Goal: Task Accomplishment & Management: Use online tool/utility

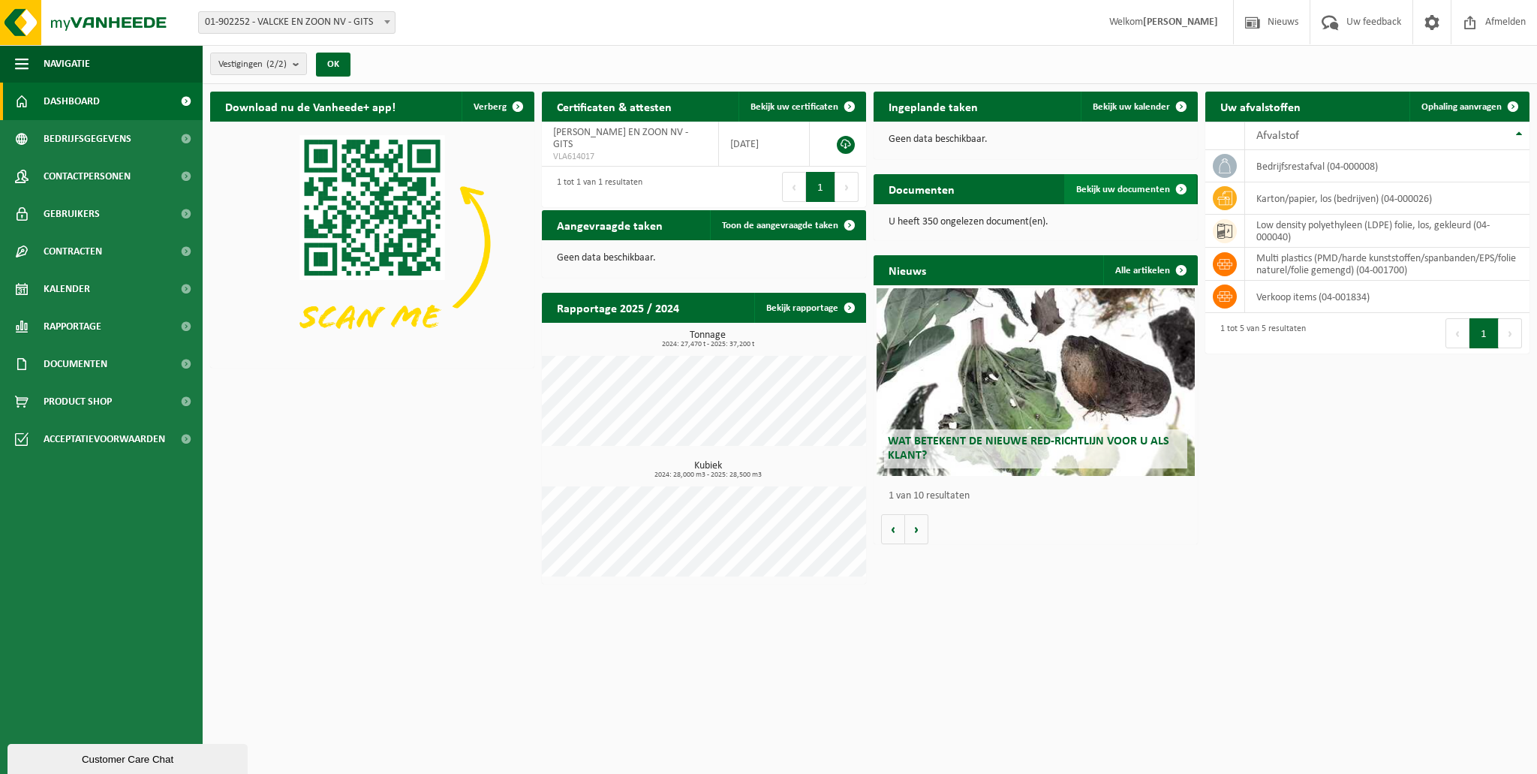
click at [1112, 194] on span "Bekijk uw documenten" at bounding box center [1123, 190] width 94 height 10
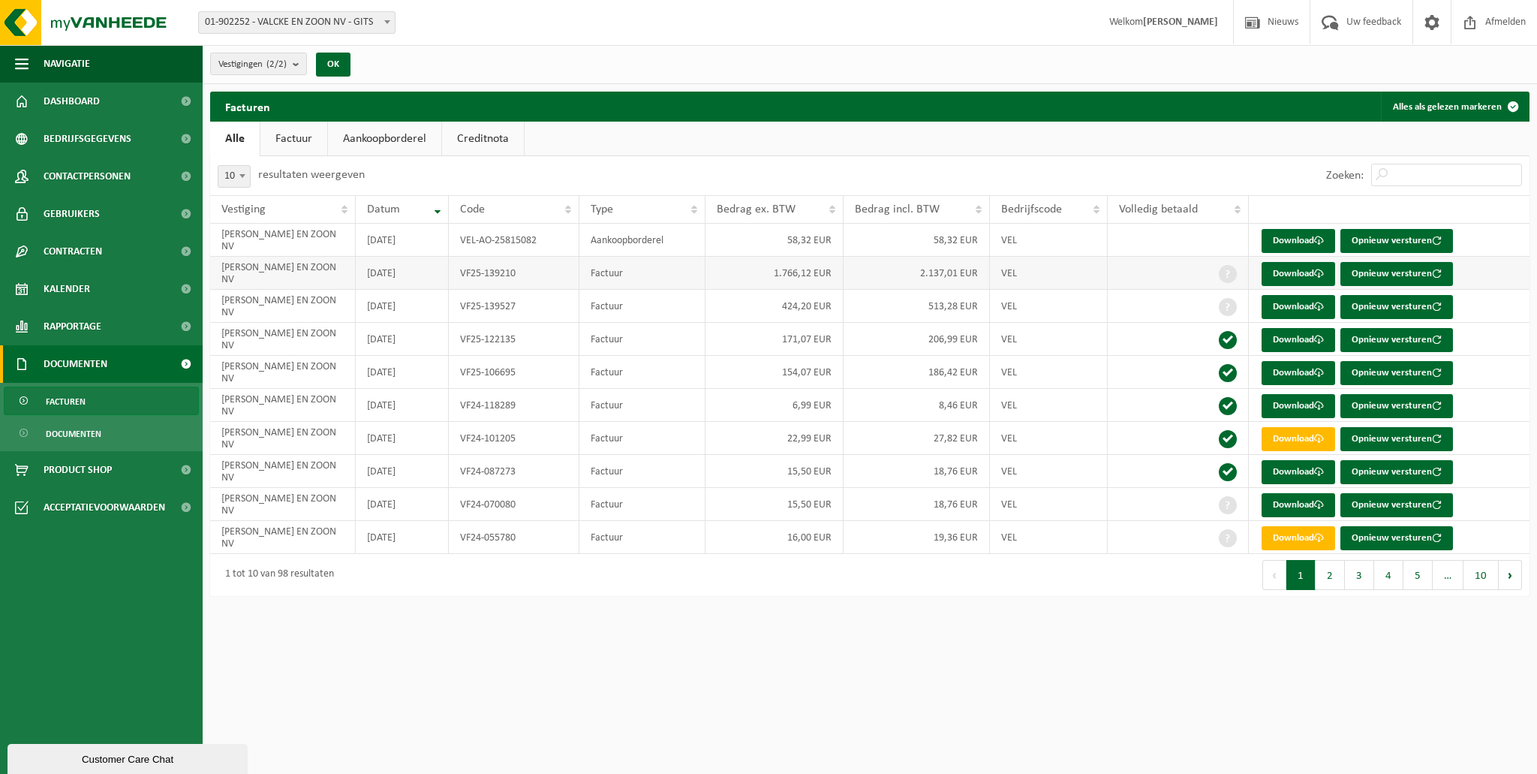
click at [1077, 277] on td "VEL" at bounding box center [1049, 273] width 118 height 33
click at [292, 281] on td "VALCKE EN ZOON NV" at bounding box center [283, 273] width 146 height 33
click at [1284, 275] on link "Download" at bounding box center [1298, 274] width 74 height 24
click at [1435, 275] on span "button" at bounding box center [1437, 274] width 10 height 10
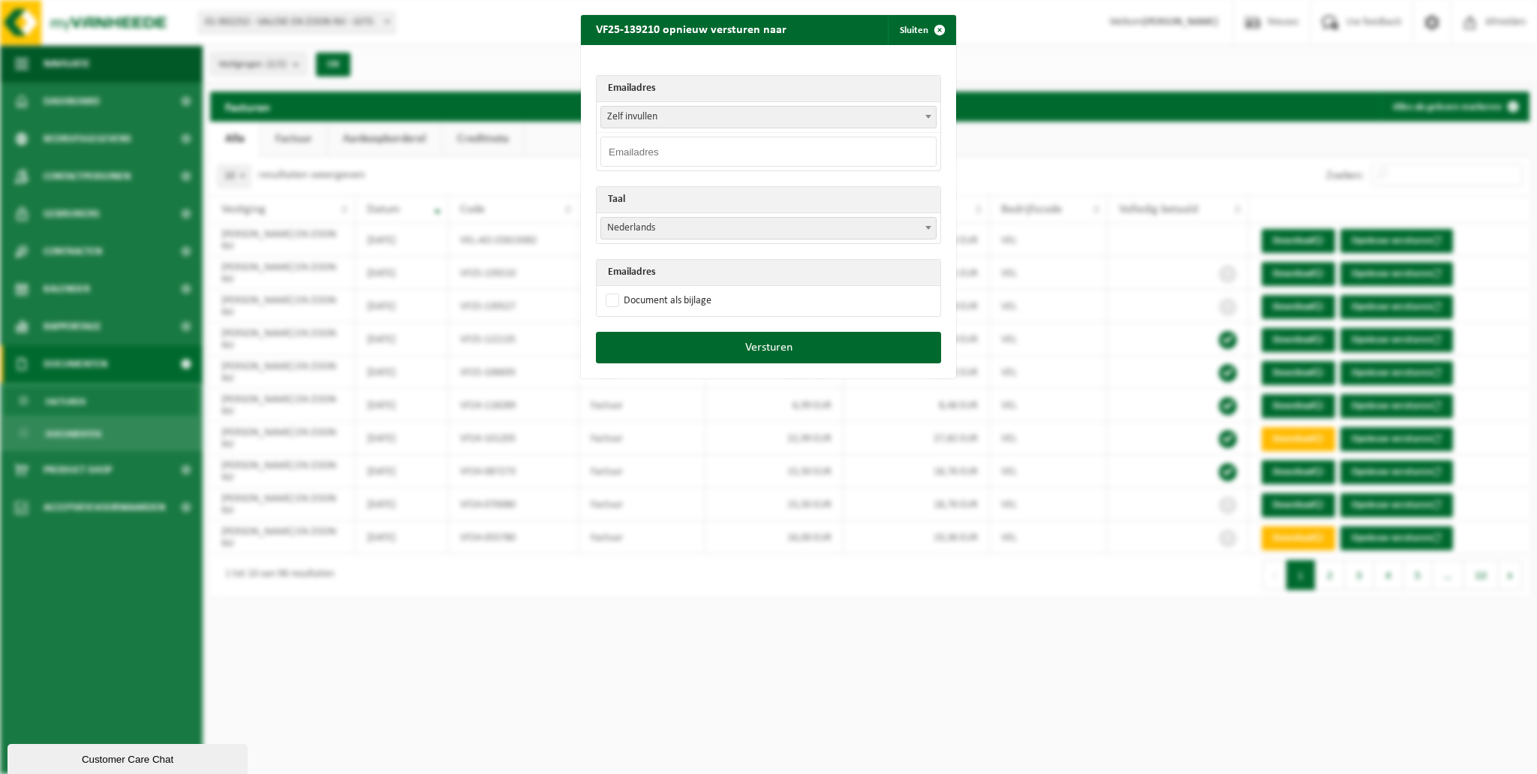
click at [734, 142] on input "email" at bounding box center [768, 152] width 336 height 30
type input "aankoop@exteriorliving.be"
drag, startPoint x: 747, startPoint y: 142, endPoint x: 455, endPoint y: 143, distance: 291.1
click at [455, 143] on div "VF25-139210 opnieuw versturen naar Sluiten Emailadres Zelf invullen tom.valcke@…" at bounding box center [768, 387] width 1537 height 774
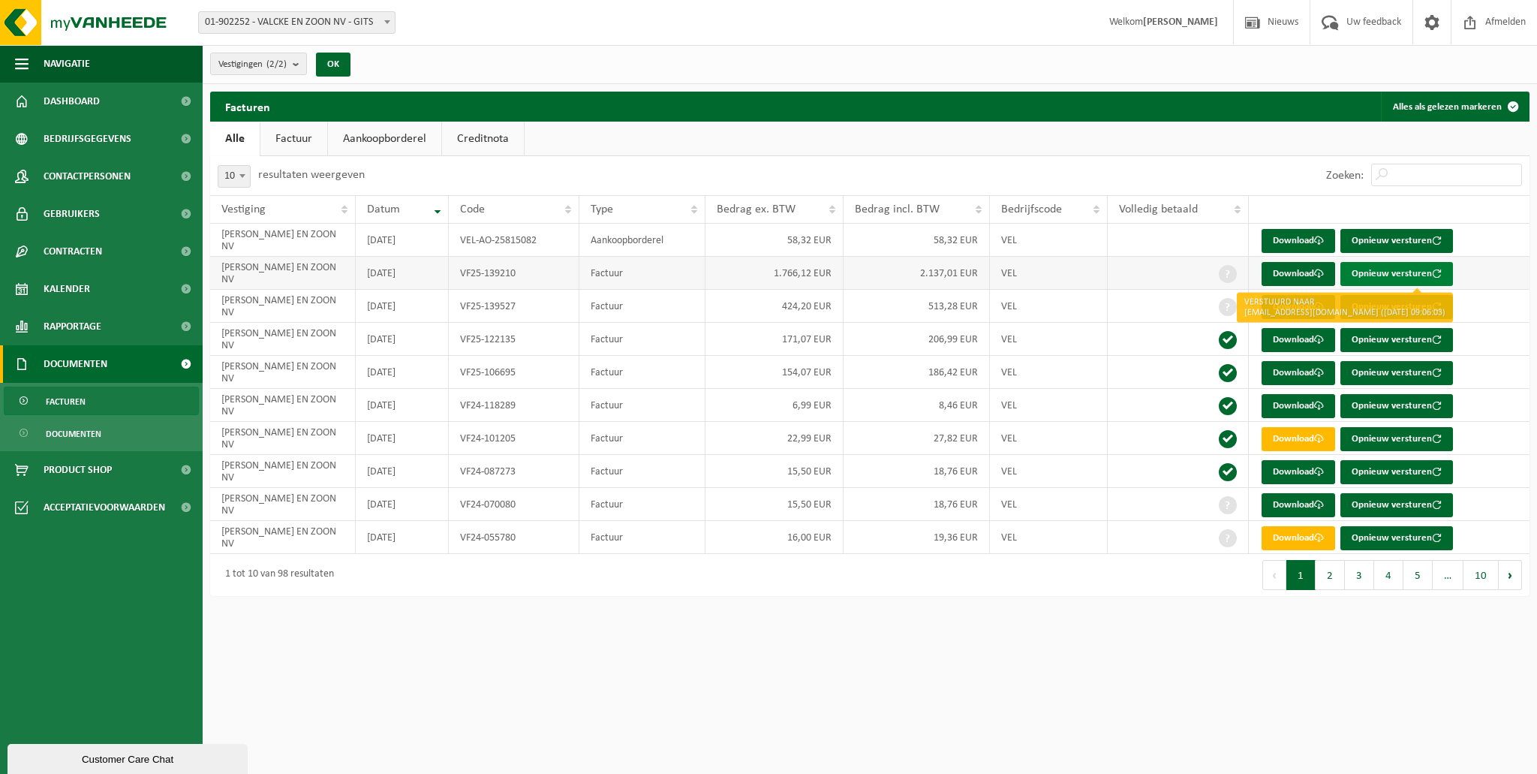
click at [1396, 268] on button "Opnieuw versturen" at bounding box center [1396, 274] width 113 height 24
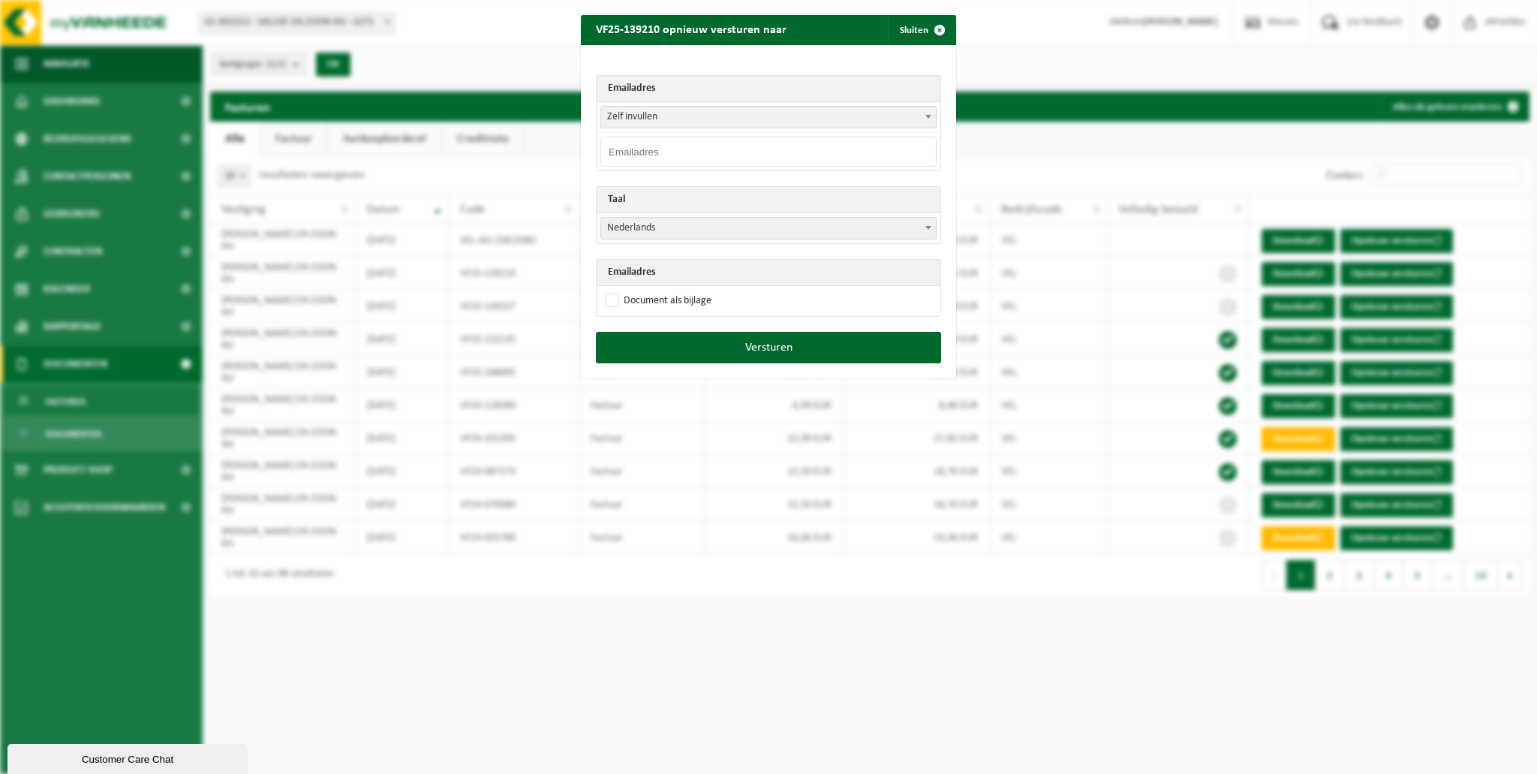
click at [698, 143] on input "email" at bounding box center [768, 152] width 336 height 30
type input "boekhouding@gardival.be"
click at [606, 302] on label "Document als bijlage" at bounding box center [657, 301] width 109 height 23
click at [606, 290] on input "Document als bijlage" at bounding box center [787, 289] width 375 height 1
checkbox input "true"
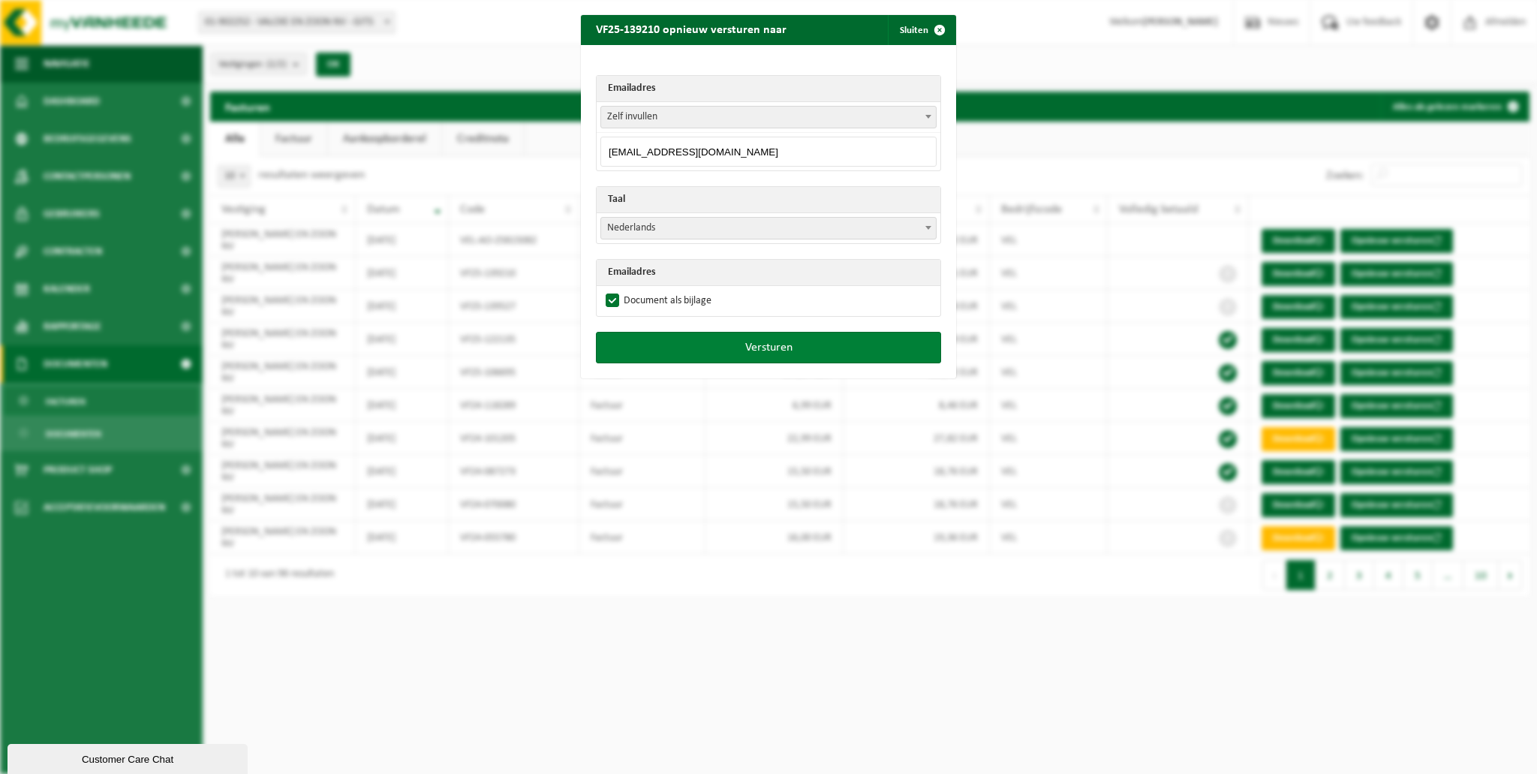
click at [647, 347] on button "Versturen" at bounding box center [768, 348] width 345 height 32
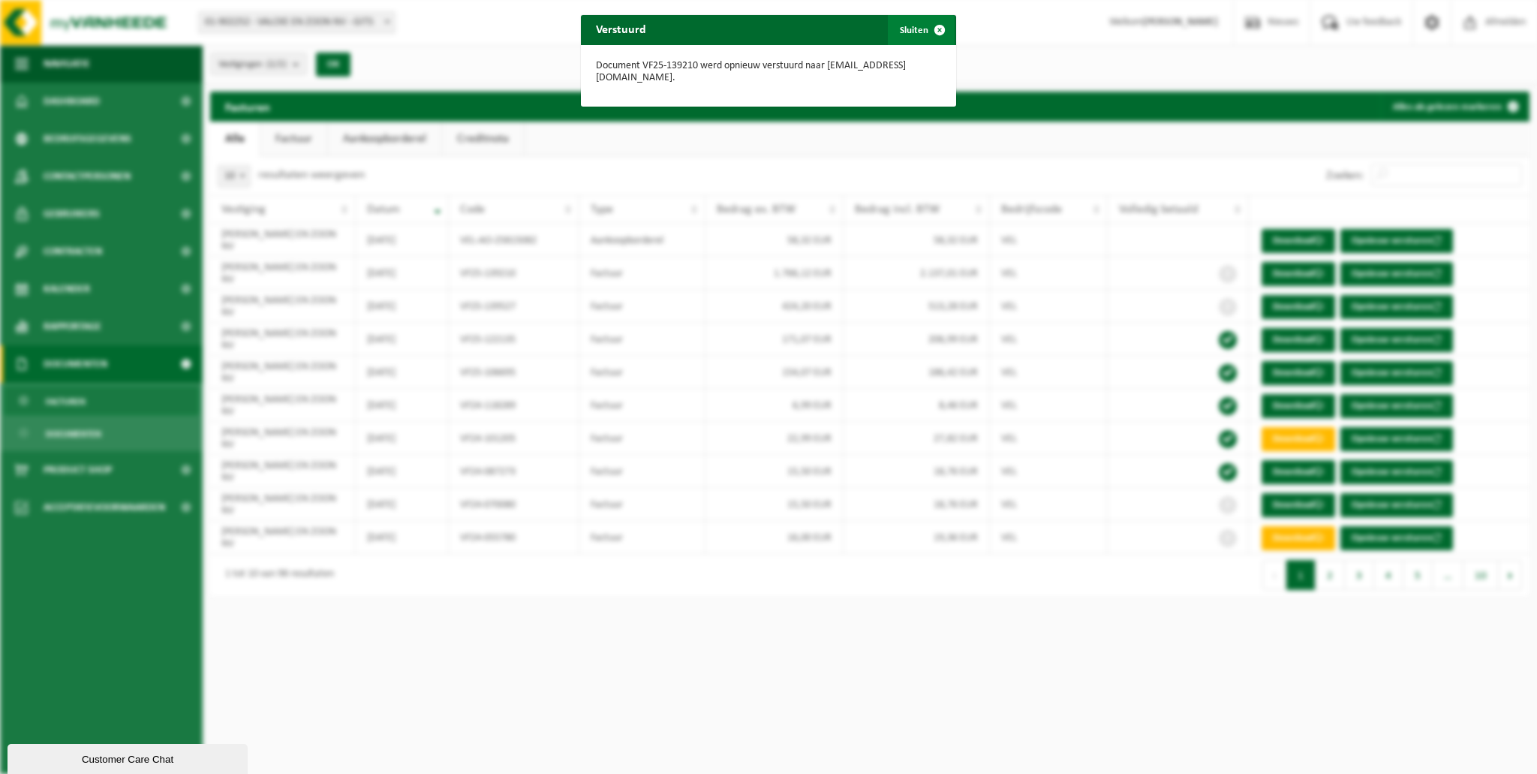
click at [936, 29] on span "button" at bounding box center [939, 30] width 30 height 30
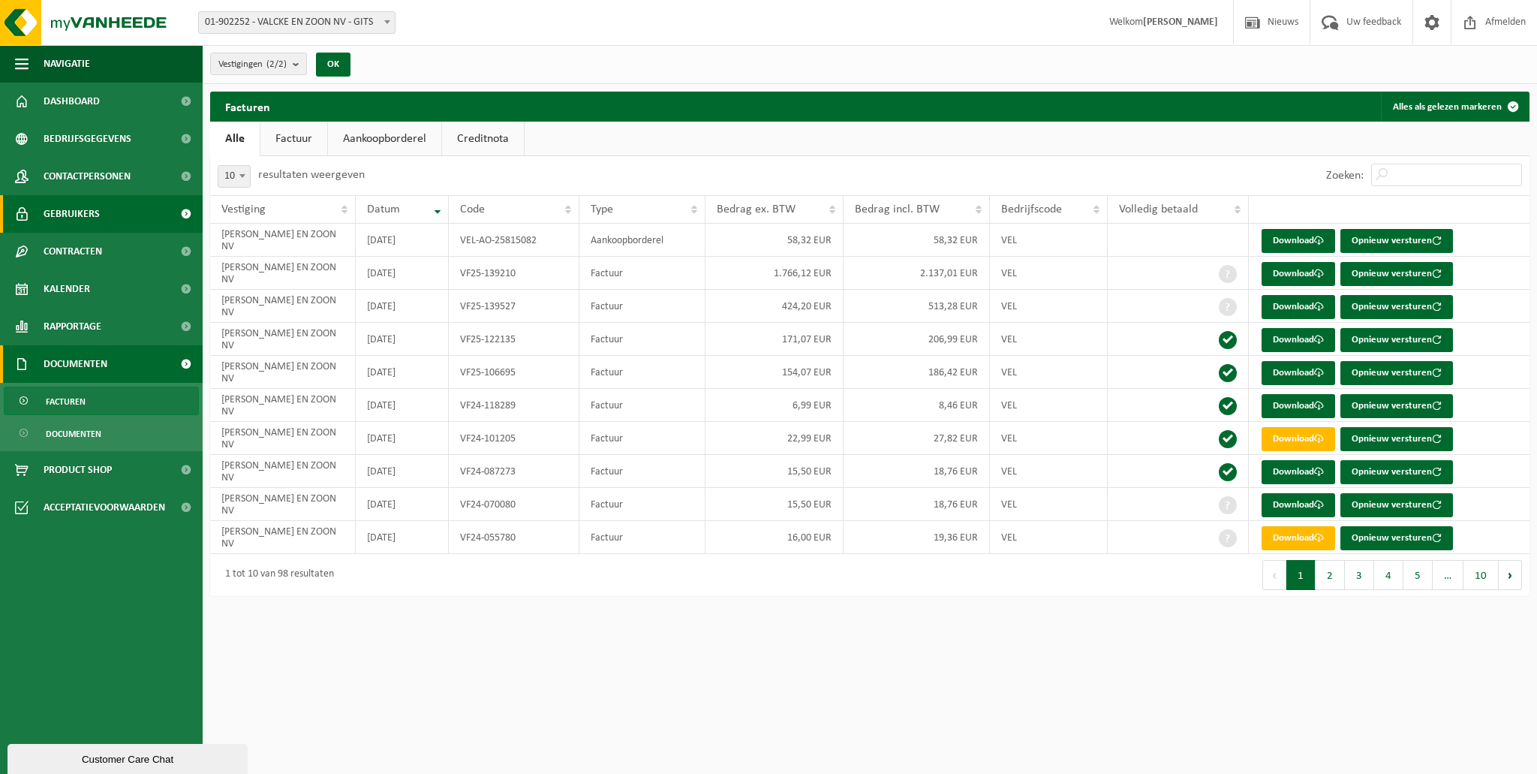
click at [92, 228] on span "Gebruikers" at bounding box center [72, 214] width 56 height 38
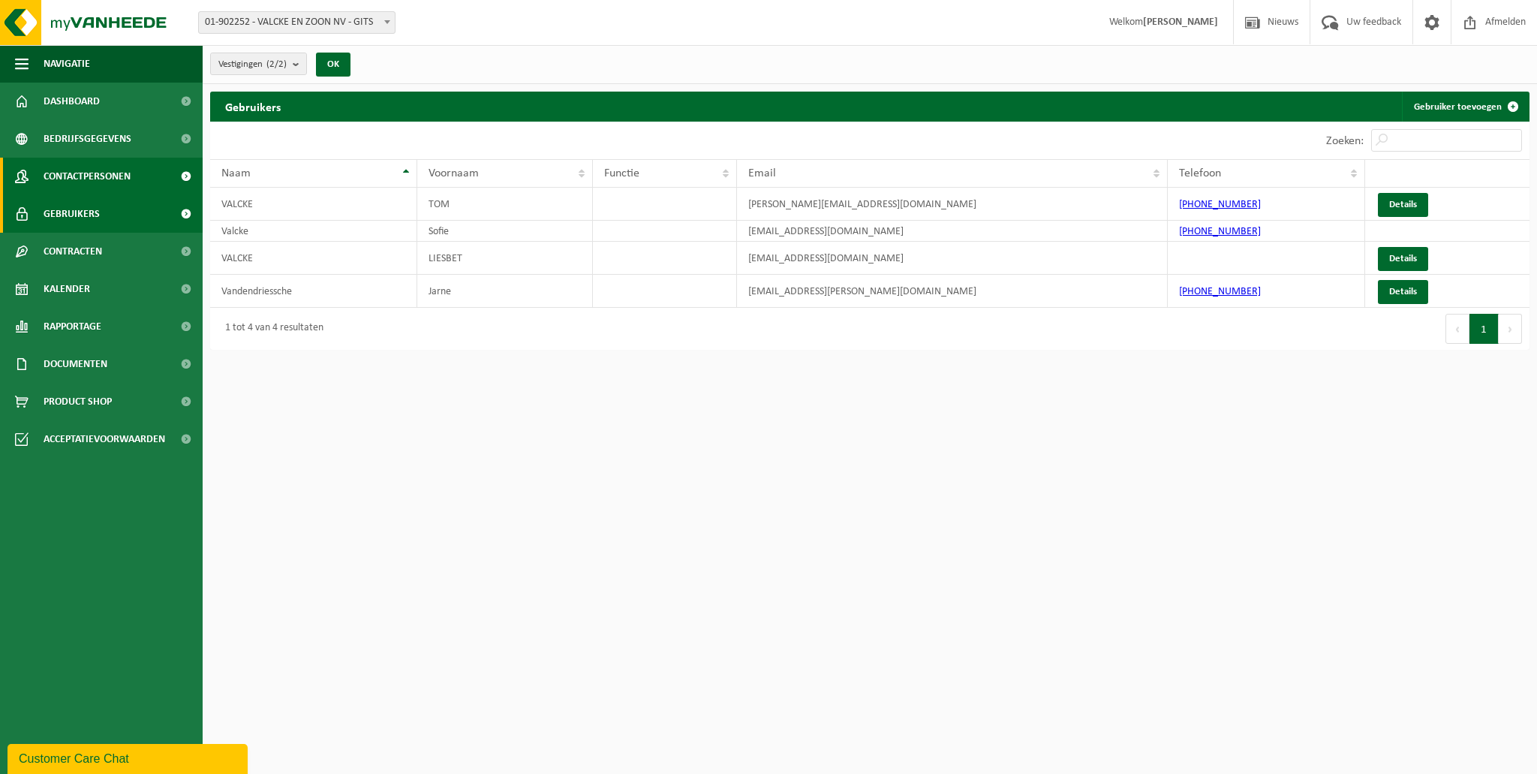
click at [97, 184] on span "Contactpersonen" at bounding box center [87, 177] width 87 height 38
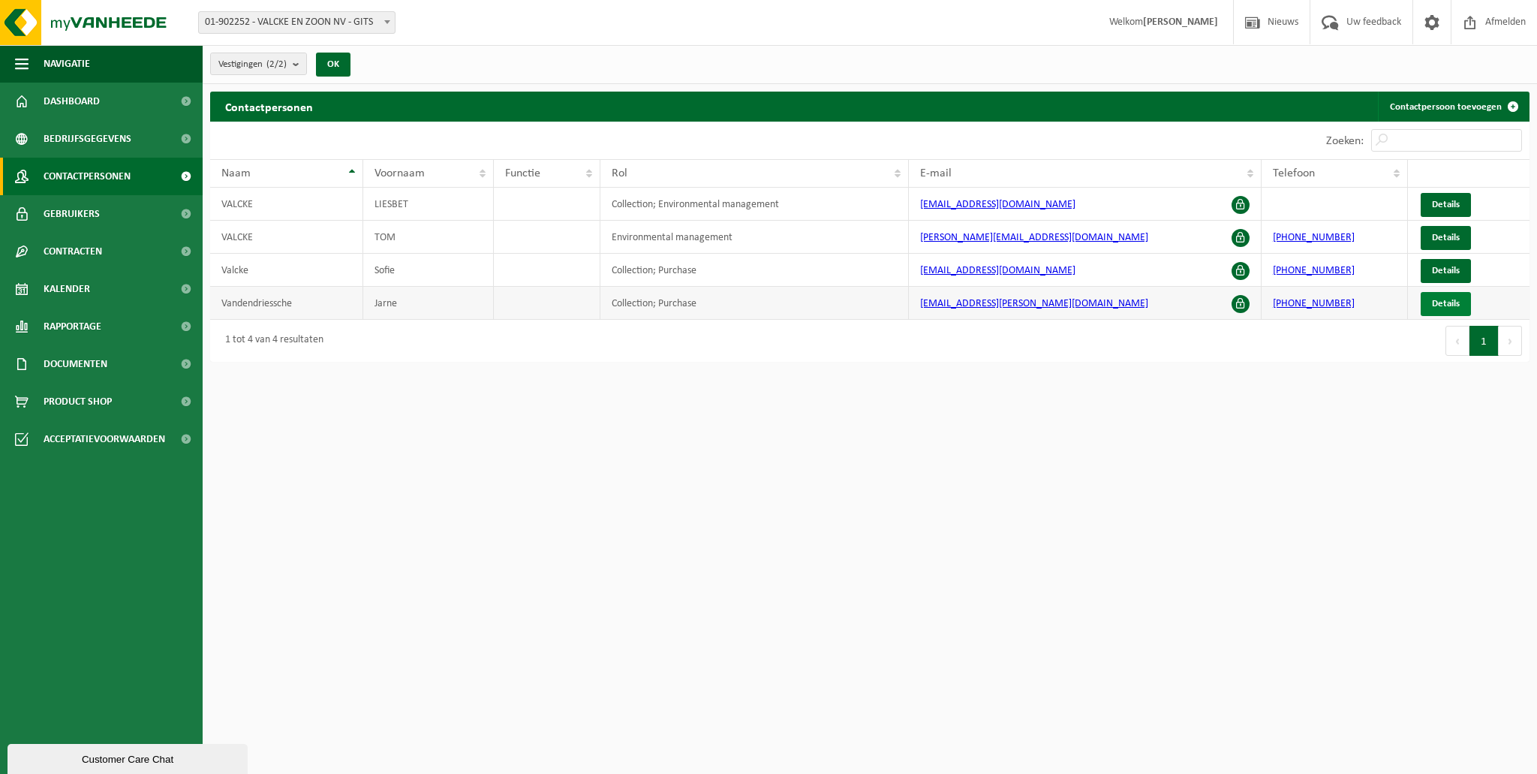
click at [1426, 305] on link "Details" at bounding box center [1445, 304] width 50 height 24
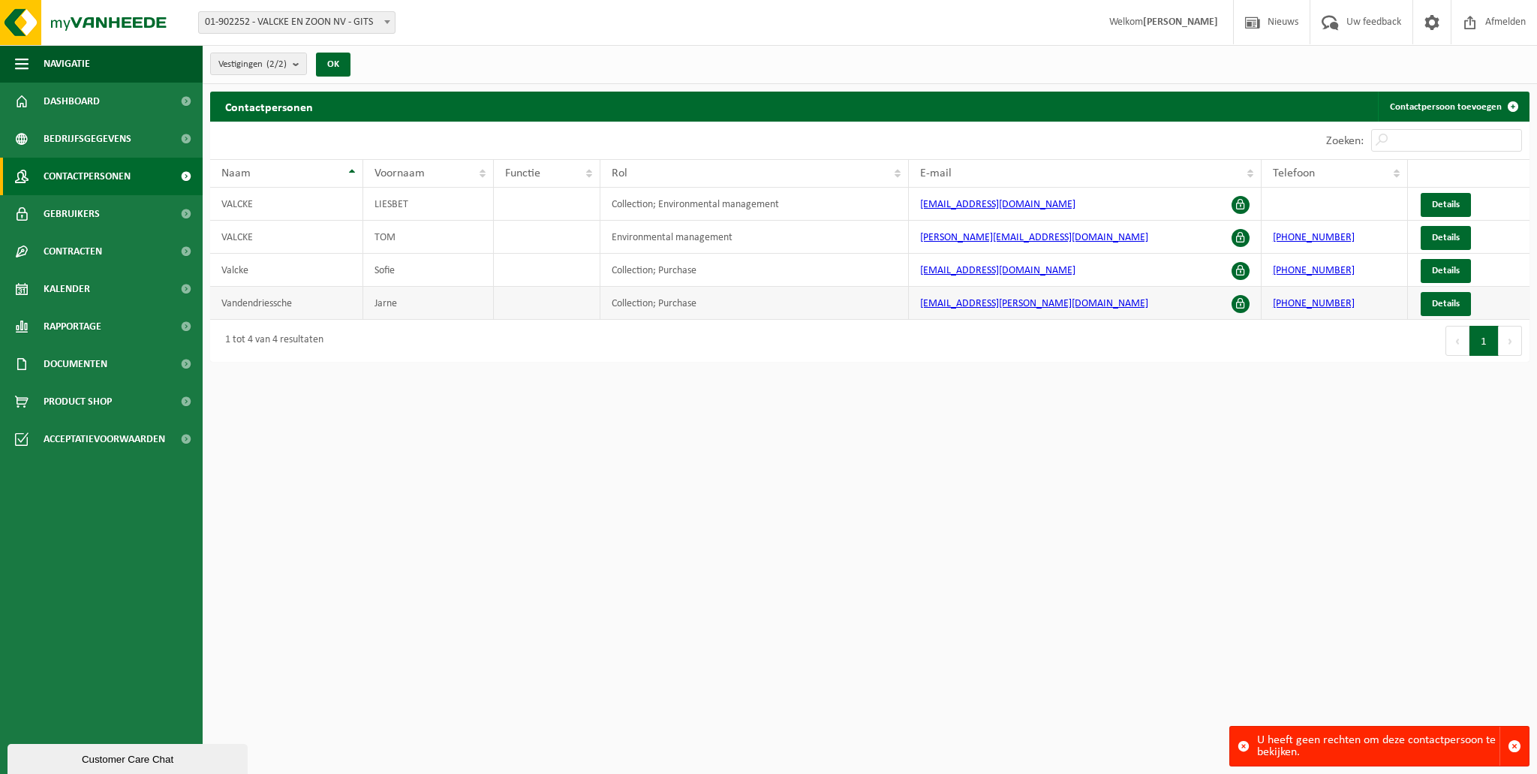
click at [283, 300] on td "Vandendriessche" at bounding box center [286, 303] width 153 height 33
click at [119, 128] on span "Bedrijfsgegevens" at bounding box center [88, 139] width 88 height 38
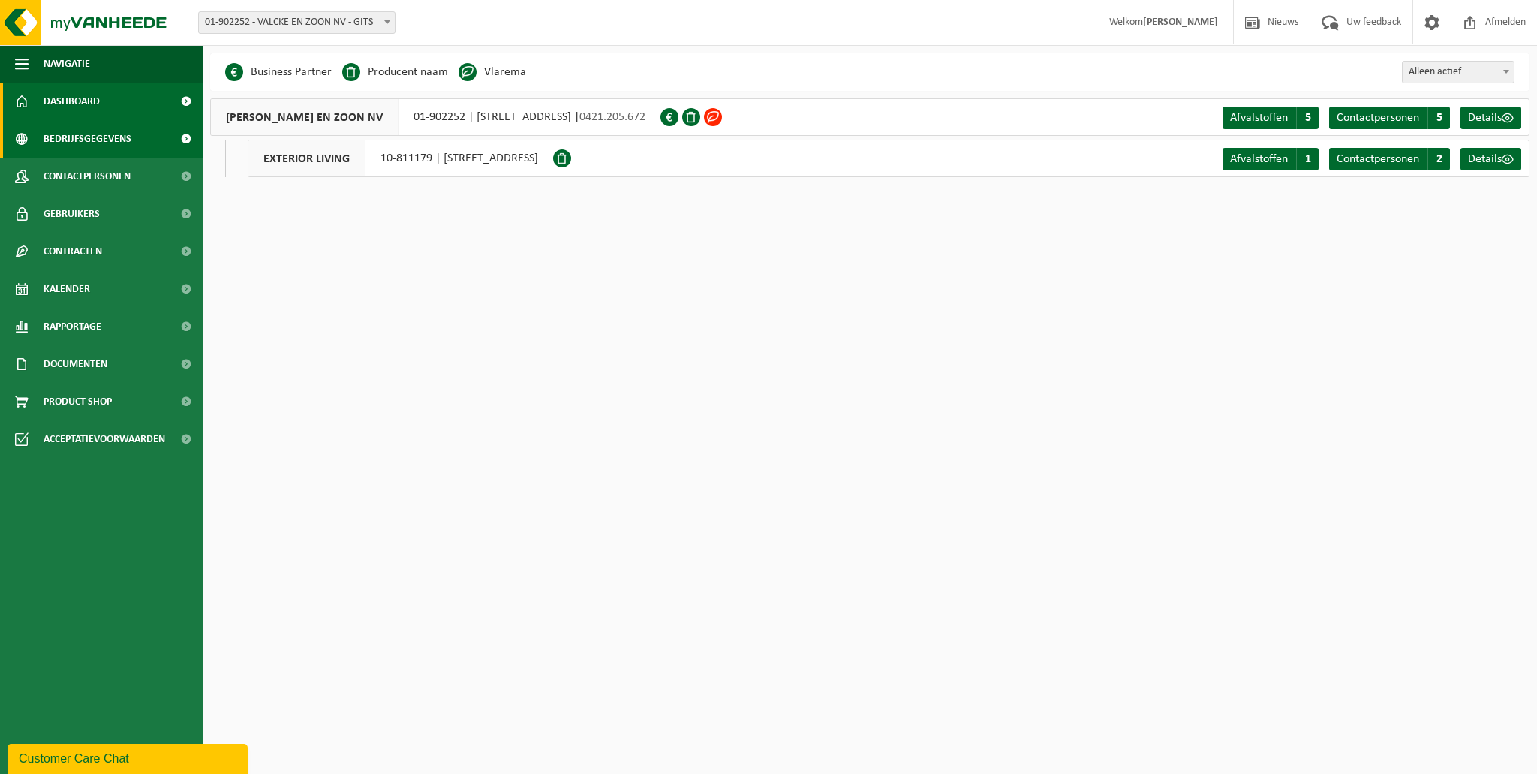
click at [101, 113] on link "Dashboard" at bounding box center [101, 102] width 203 height 38
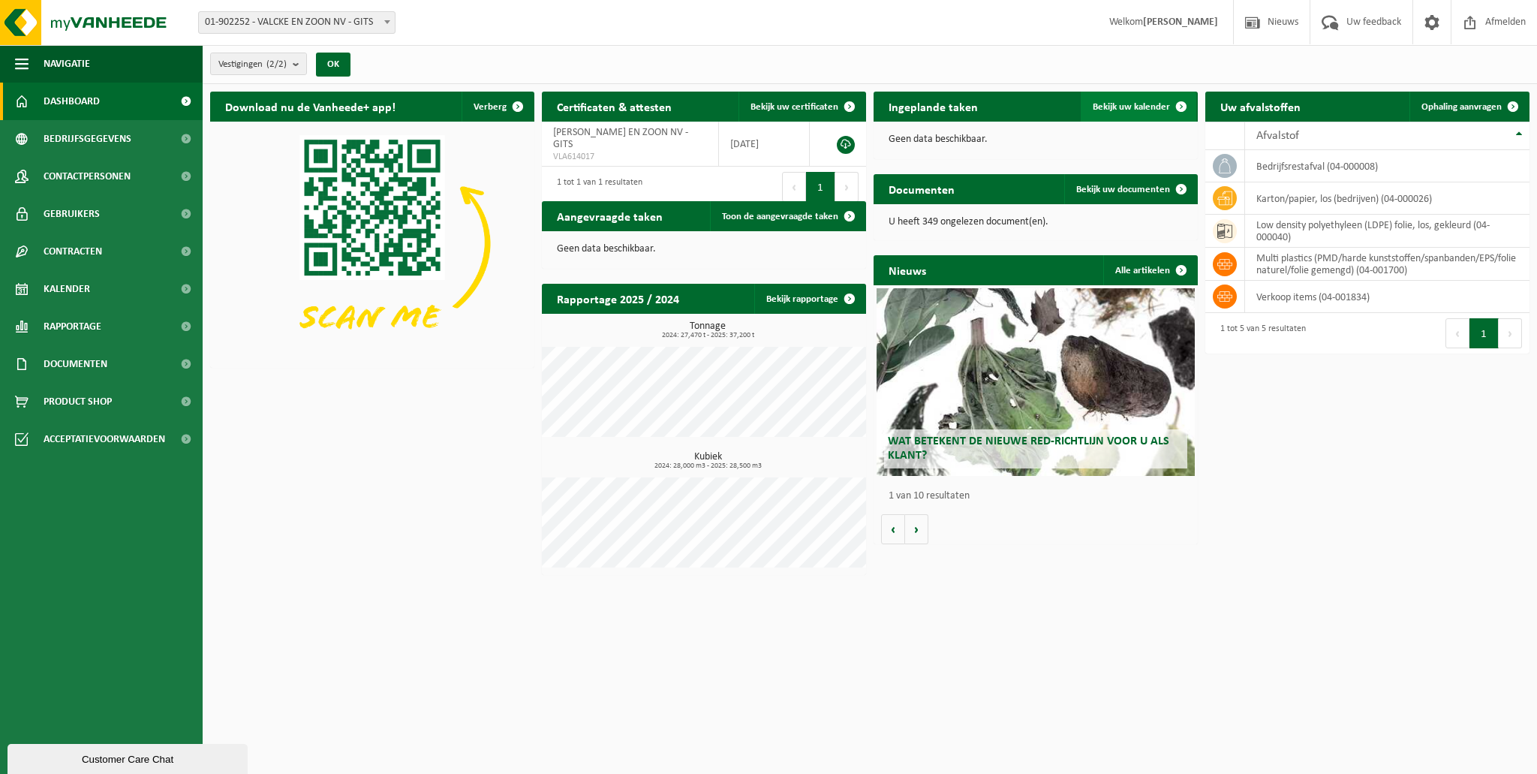
click at [1140, 102] on span "Bekijk uw kalender" at bounding box center [1130, 107] width 77 height 10
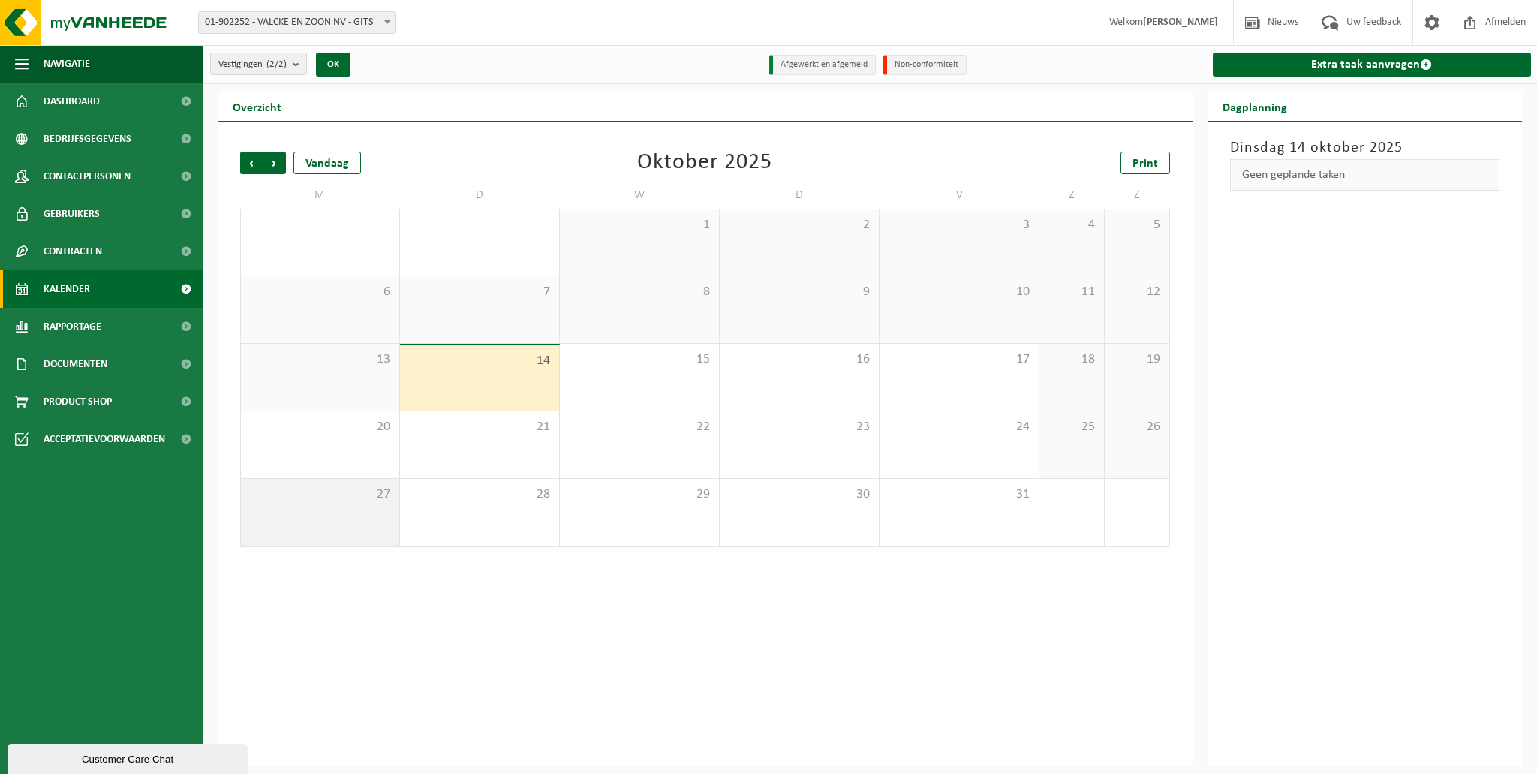
click at [309, 503] on div "27" at bounding box center [320, 512] width 158 height 67
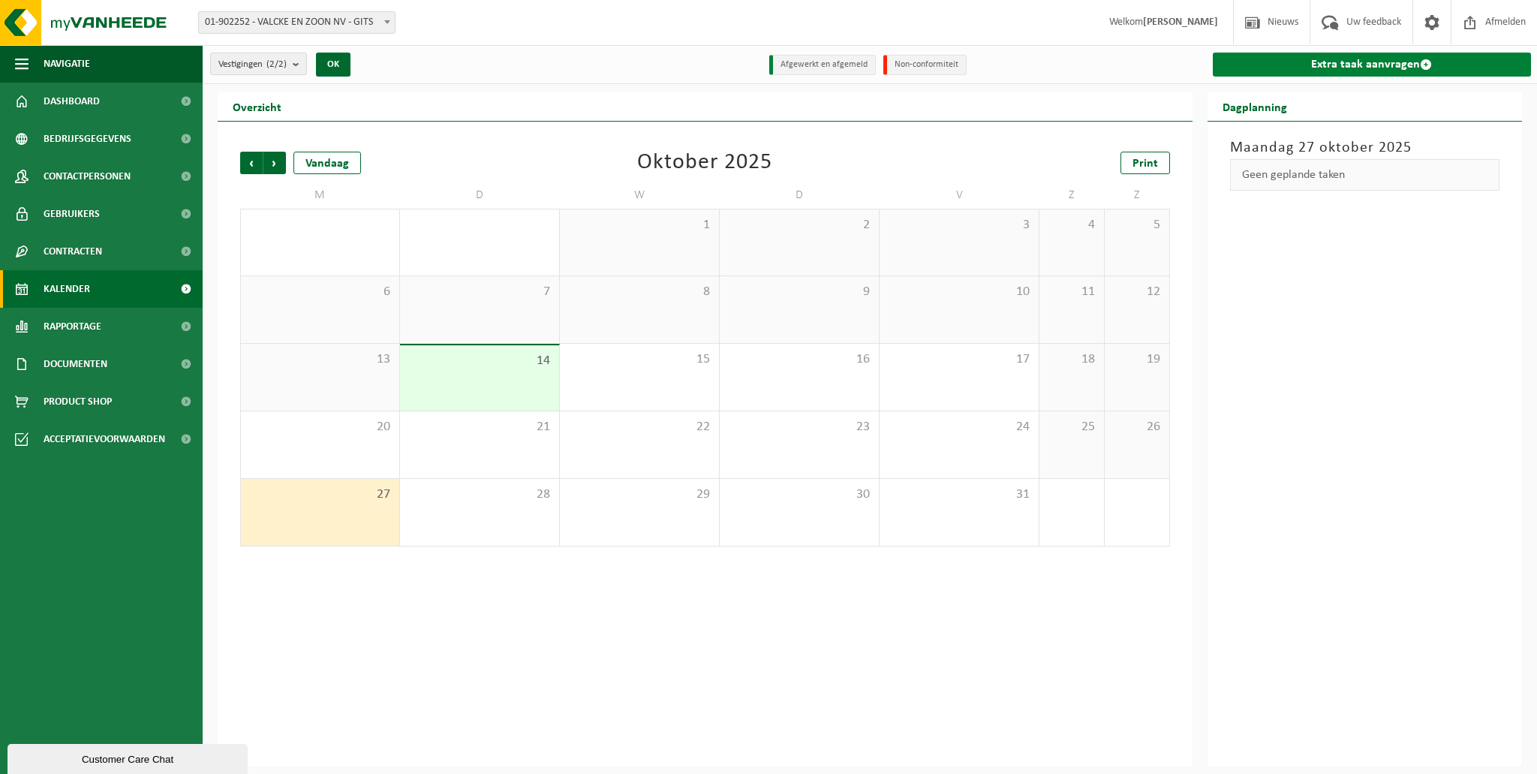
click at [1399, 71] on link "Extra taak aanvragen" at bounding box center [1372, 65] width 319 height 24
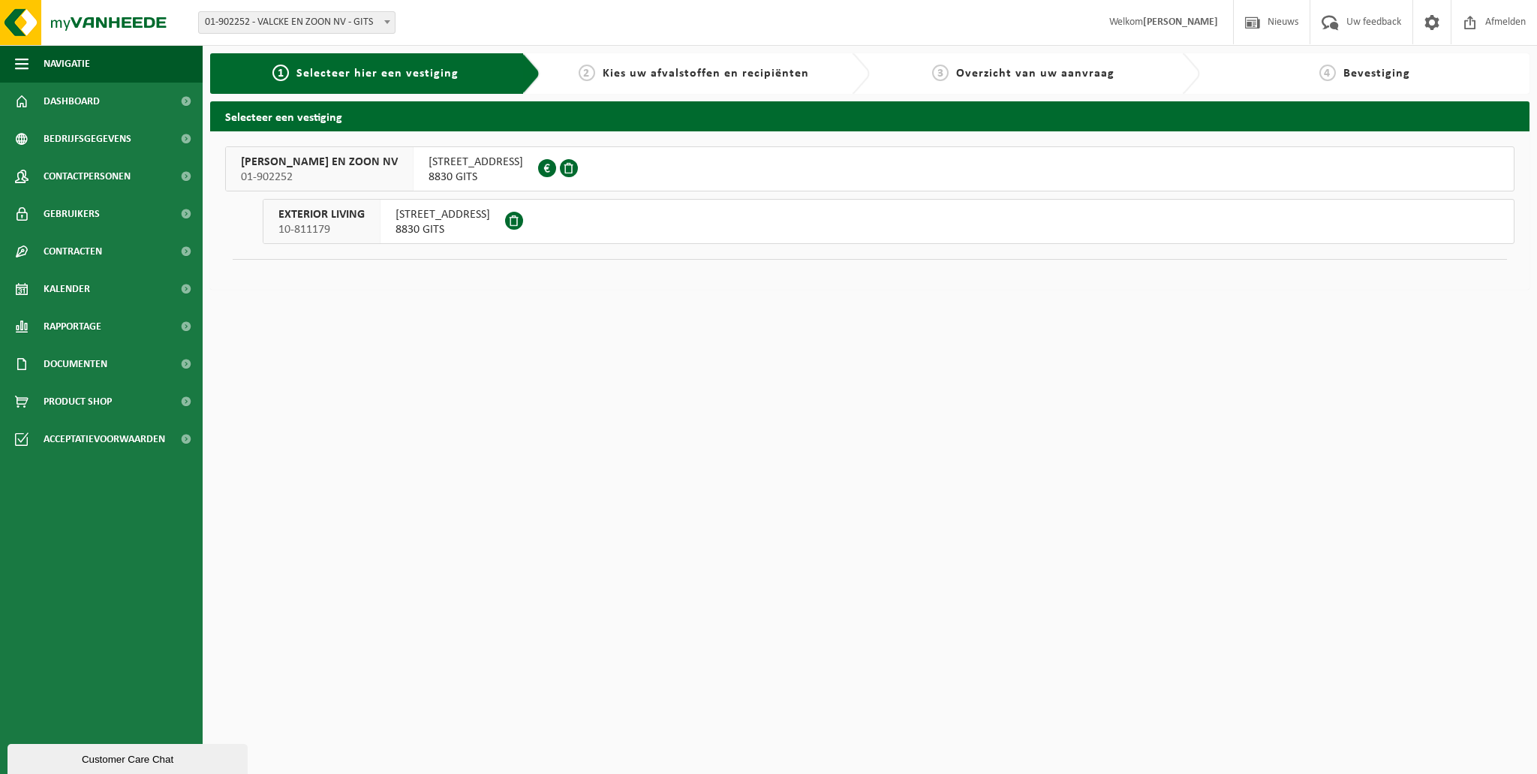
click at [428, 173] on span "8830 GITS" at bounding box center [475, 177] width 95 height 15
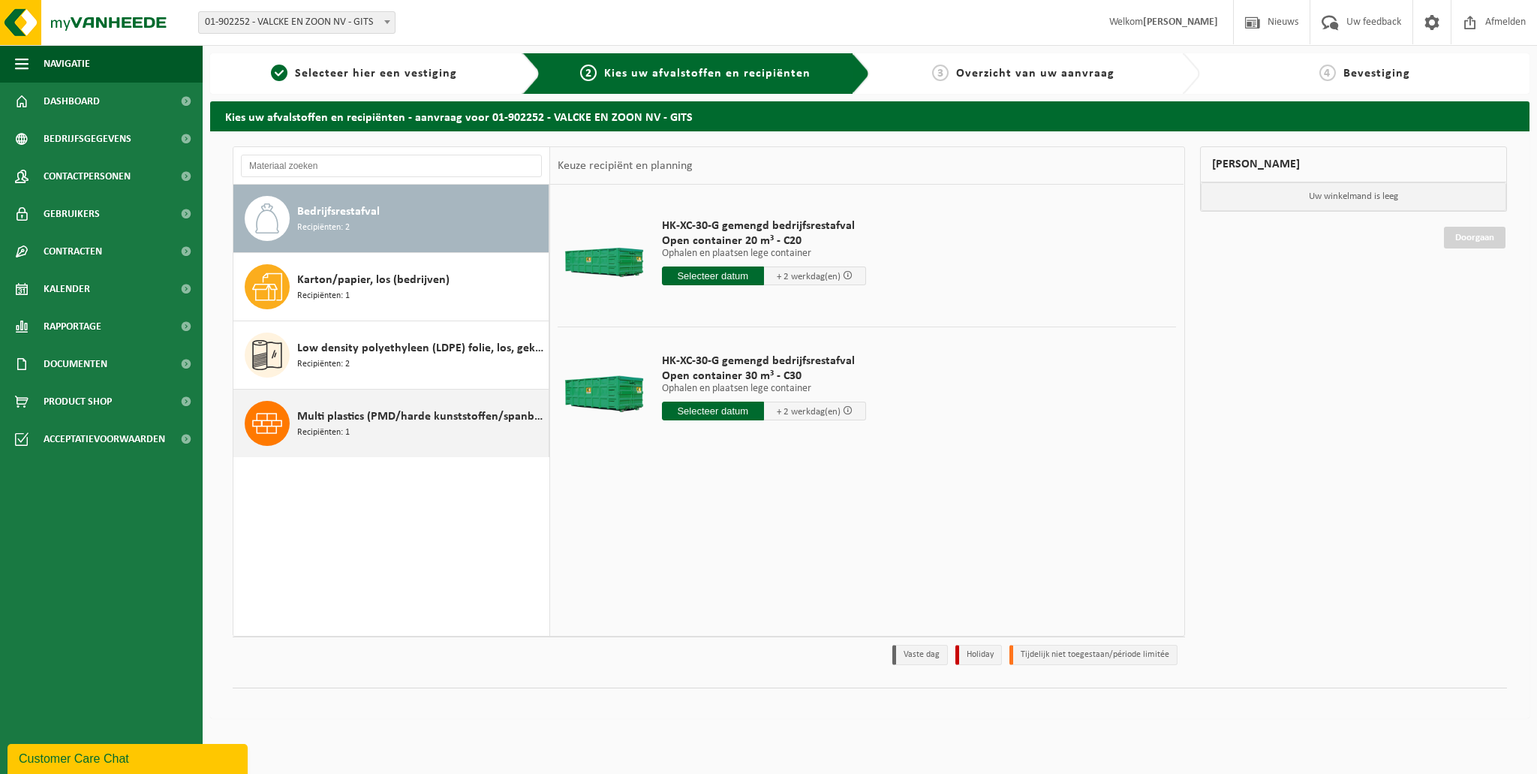
click at [399, 422] on span "Multi plastics (PMD/harde kunststoffen/spanbanden/EPS/folie naturel/folie gemen…" at bounding box center [421, 416] width 248 height 18
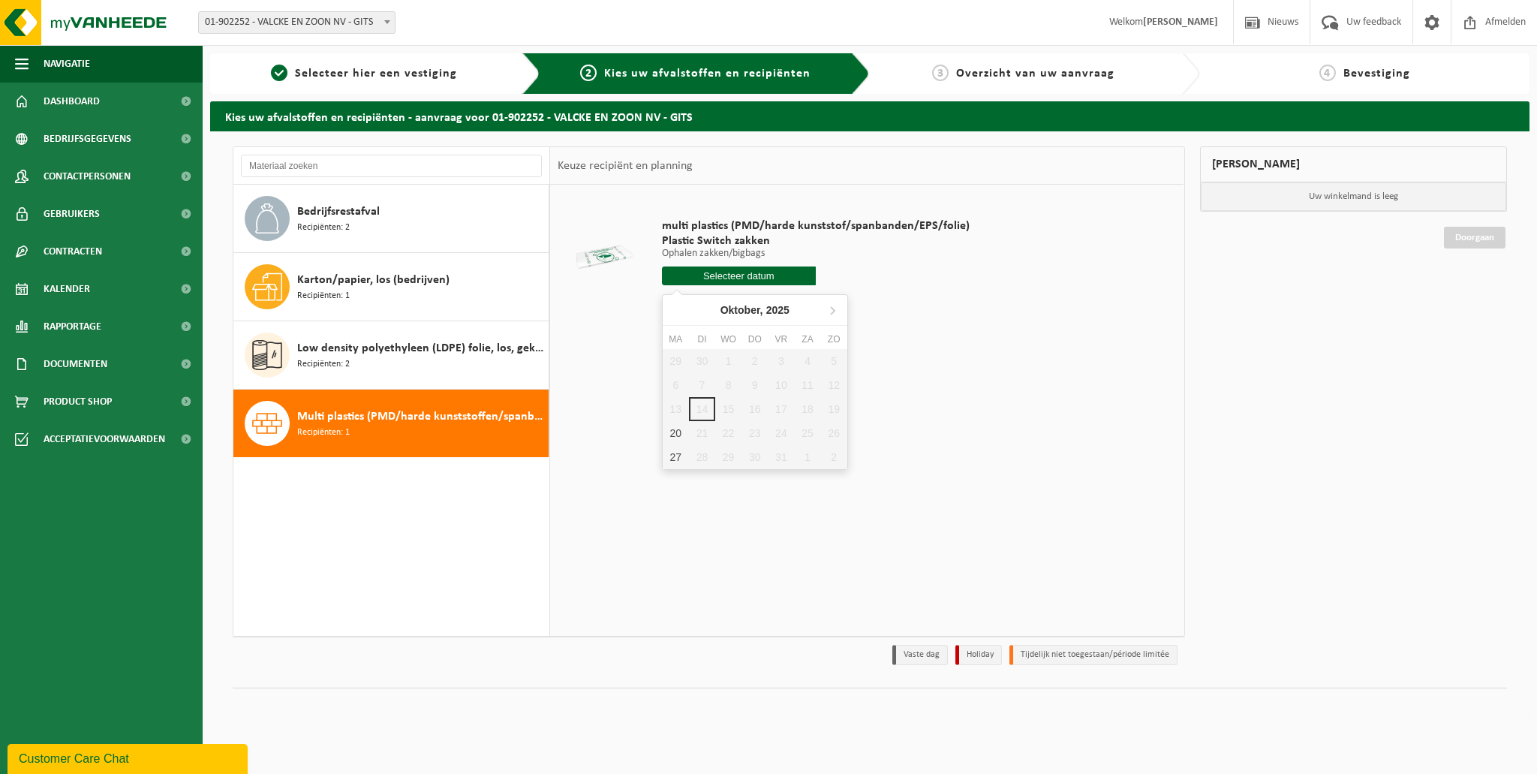
click at [802, 277] on input "text" at bounding box center [739, 275] width 154 height 19
click at [684, 455] on div "27" at bounding box center [676, 457] width 26 height 24
type input "Van [DATE]"
drag, startPoint x: 737, startPoint y: 302, endPoint x: 726, endPoint y: 308, distance: 11.7
click at [726, 308] on input "1" at bounding box center [739, 303] width 154 height 20
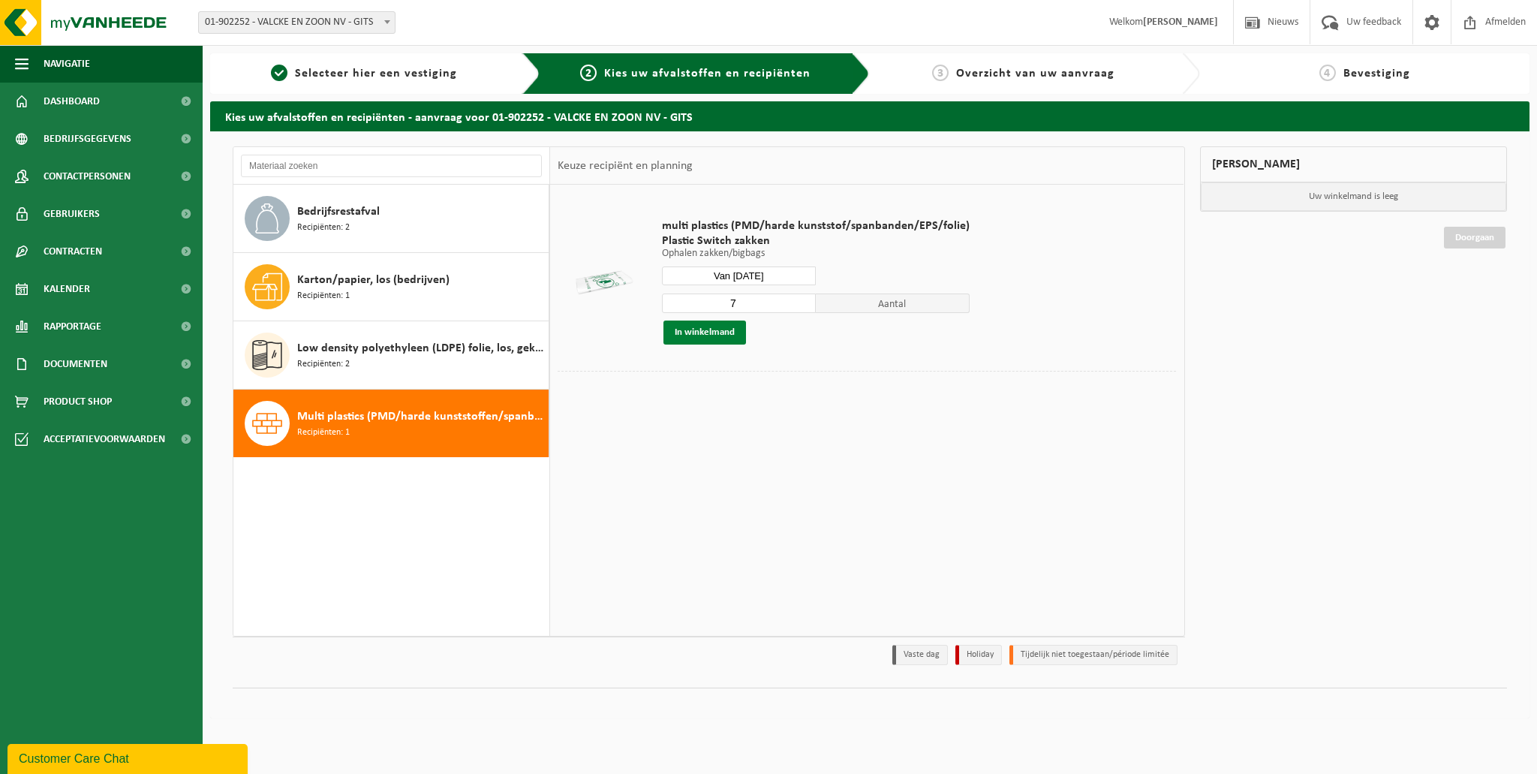
type input "7"
click at [713, 330] on button "In winkelmand" at bounding box center [704, 332] width 83 height 24
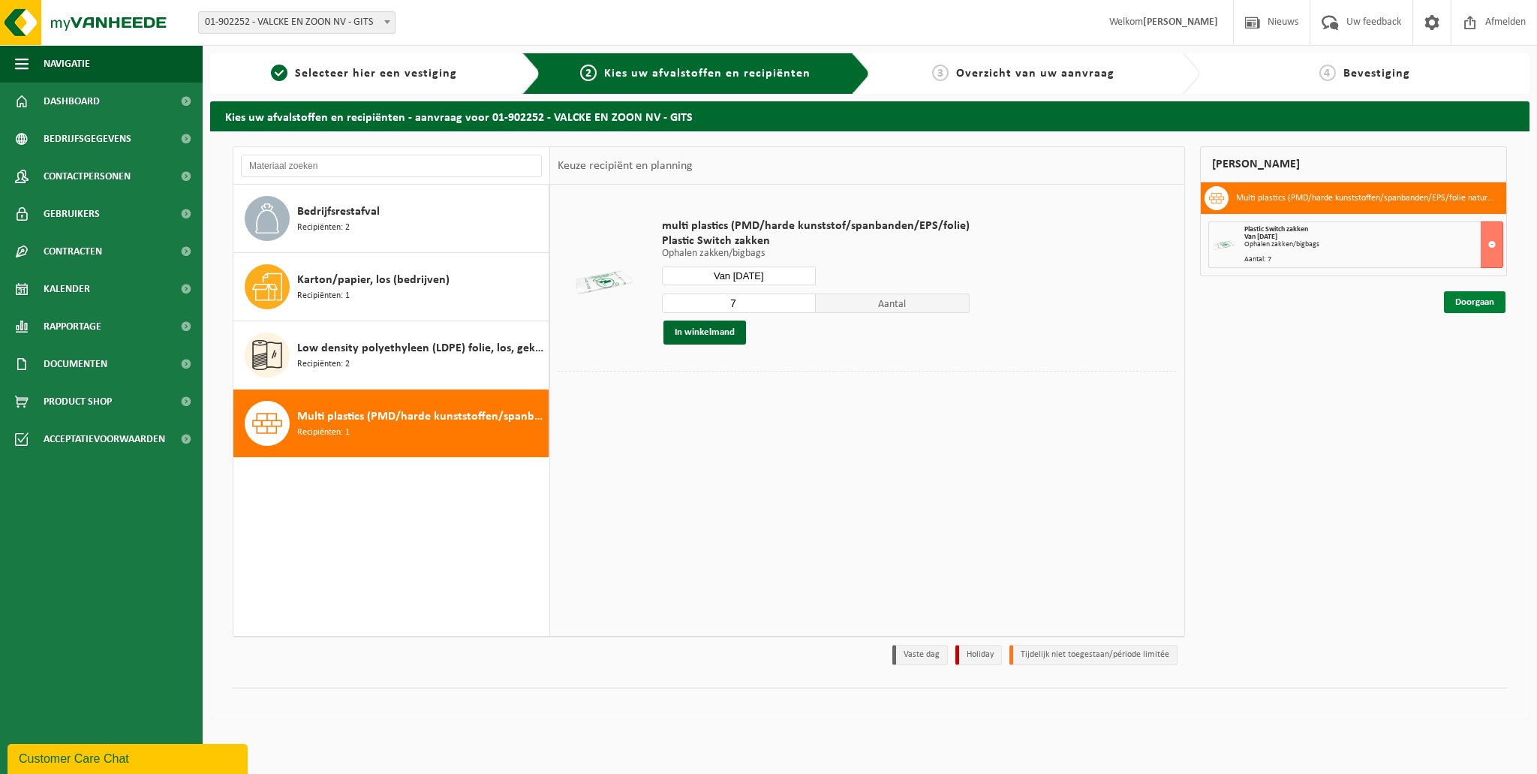
click at [1474, 296] on link "Doorgaan" at bounding box center [1475, 302] width 62 height 22
